Goal: Task Accomplishment & Management: Use online tool/utility

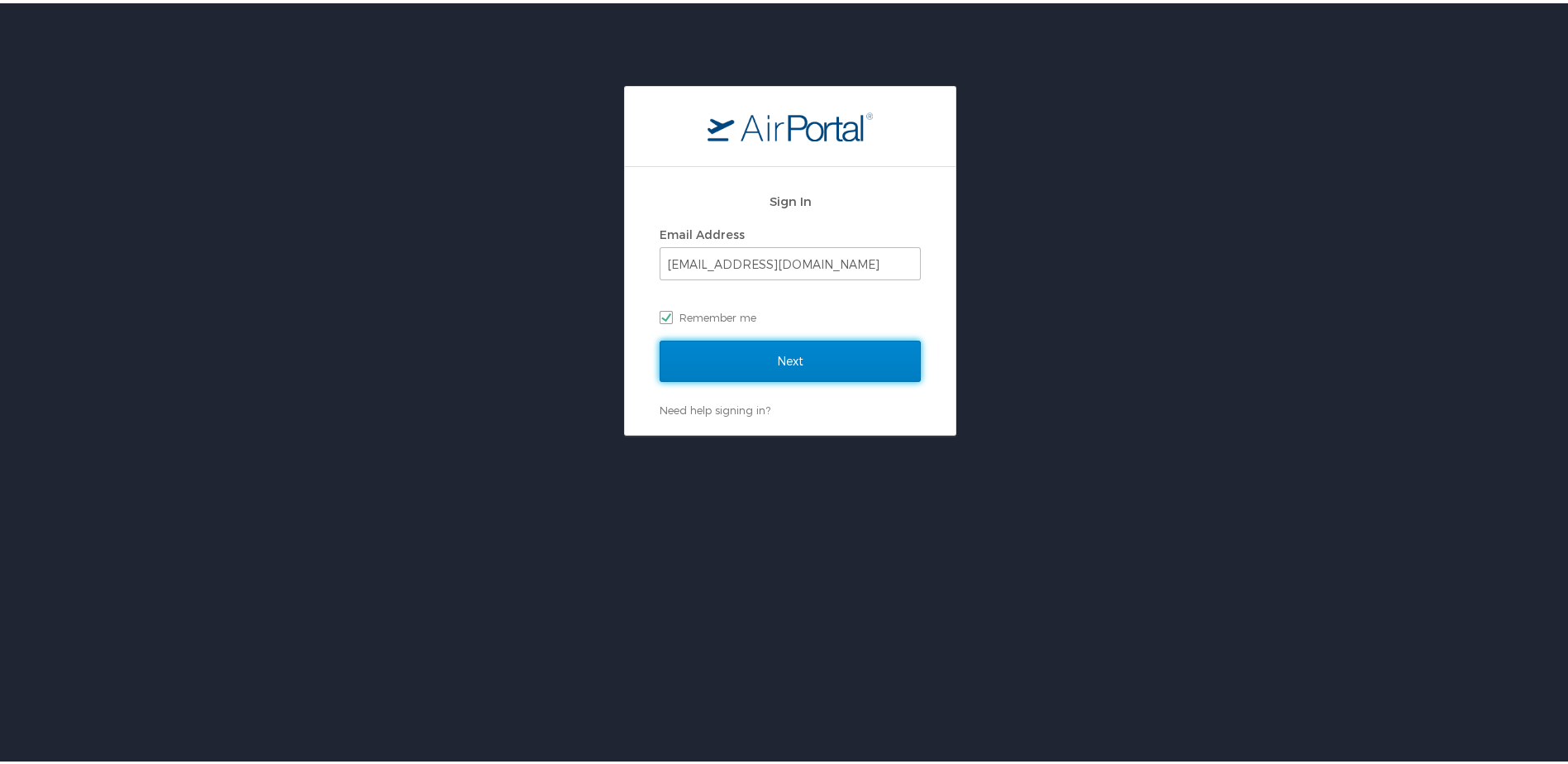
click at [747, 361] on input "Next" at bounding box center [790, 358] width 261 height 41
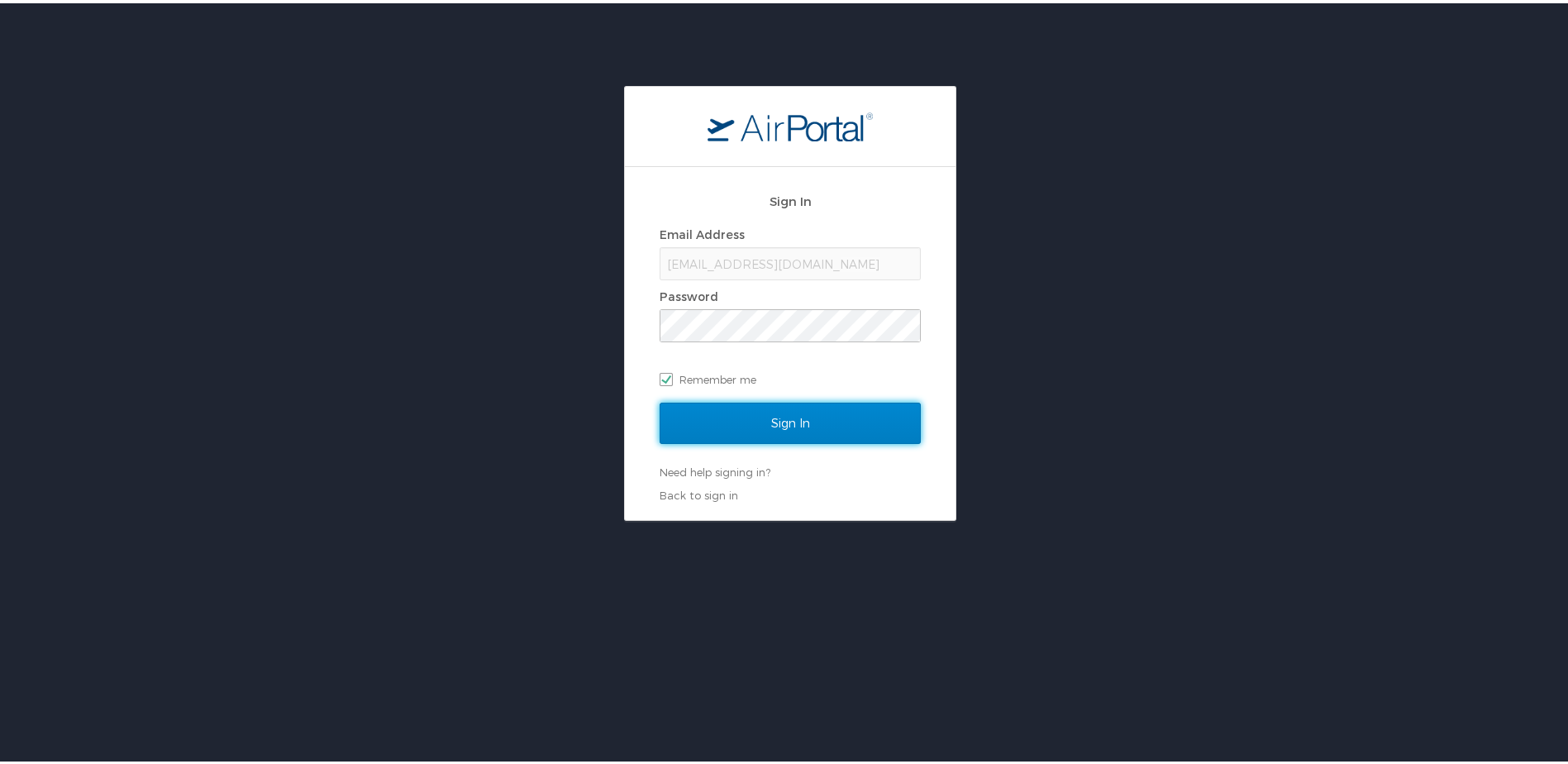
click at [740, 410] on input "Sign In" at bounding box center [790, 420] width 261 height 41
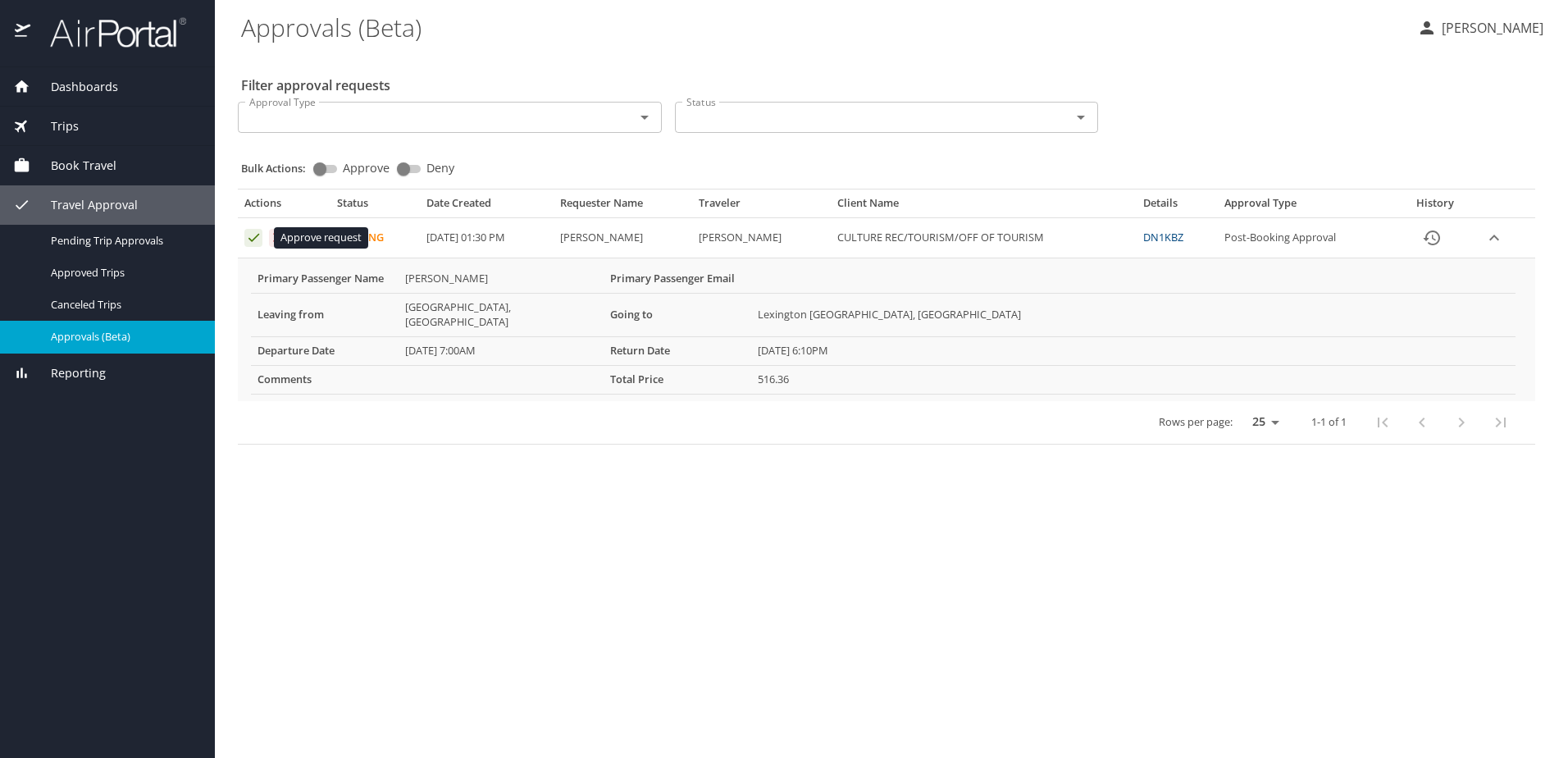
click at [250, 239] on icon "Approval table" at bounding box center [253, 237] width 16 height 16
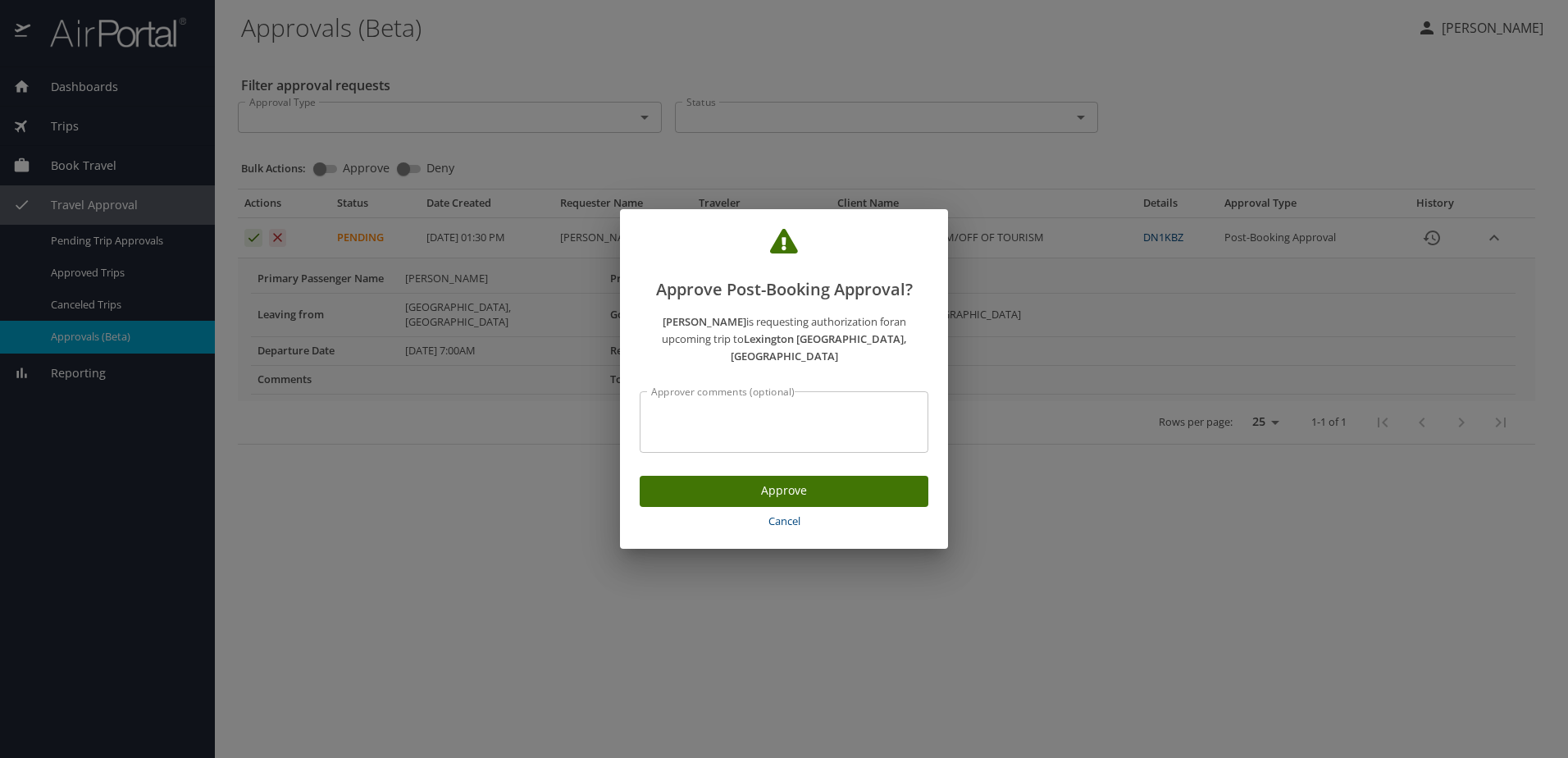
click at [699, 489] on span "Approve" at bounding box center [784, 491] width 262 height 21
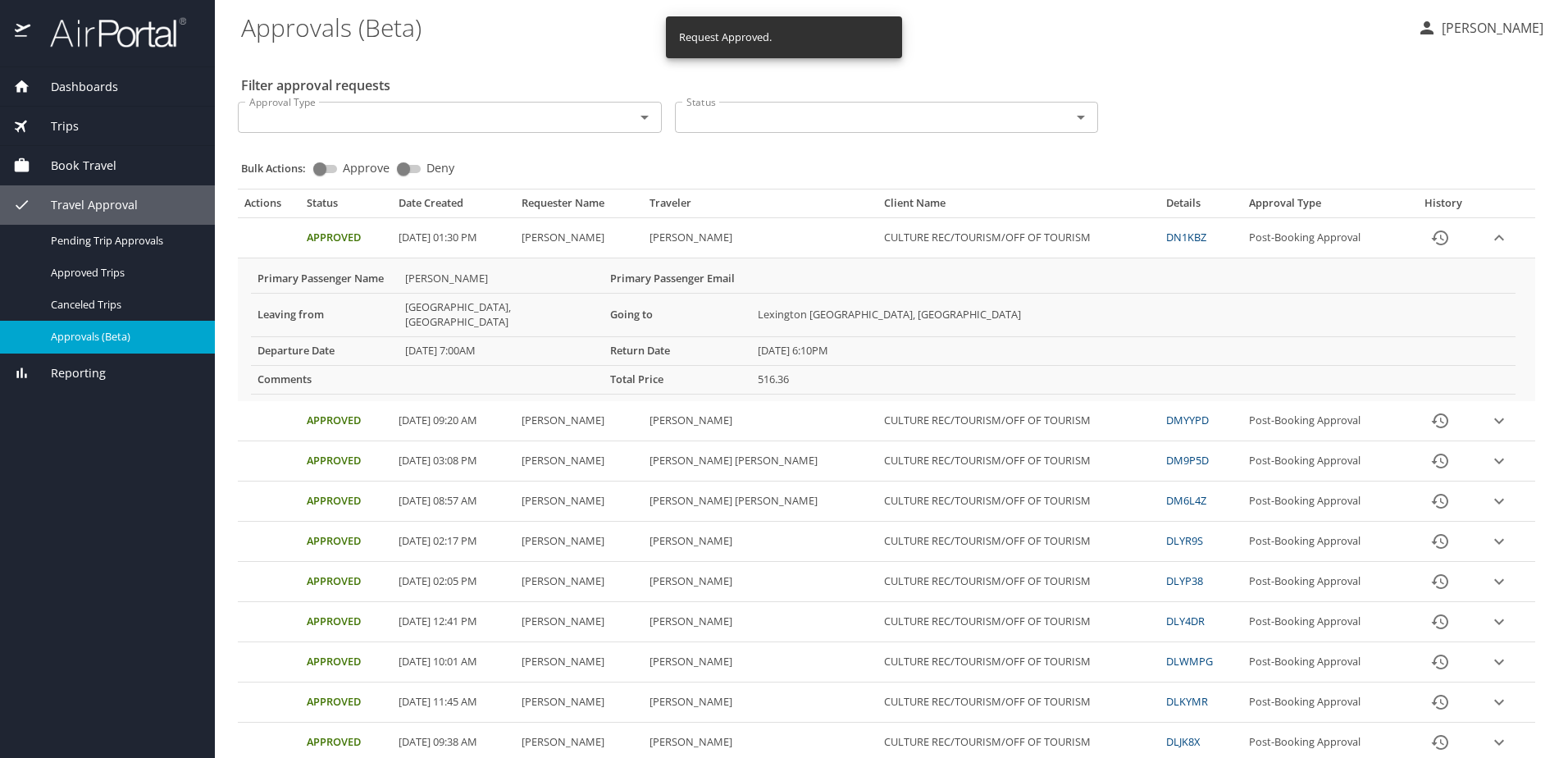
click at [1514, 36] on p "Kasia Dizer" at bounding box center [1490, 28] width 107 height 20
click at [1466, 175] on li "Sign out" at bounding box center [1474, 183] width 167 height 29
